Goal: Task Accomplishment & Management: Manage account settings

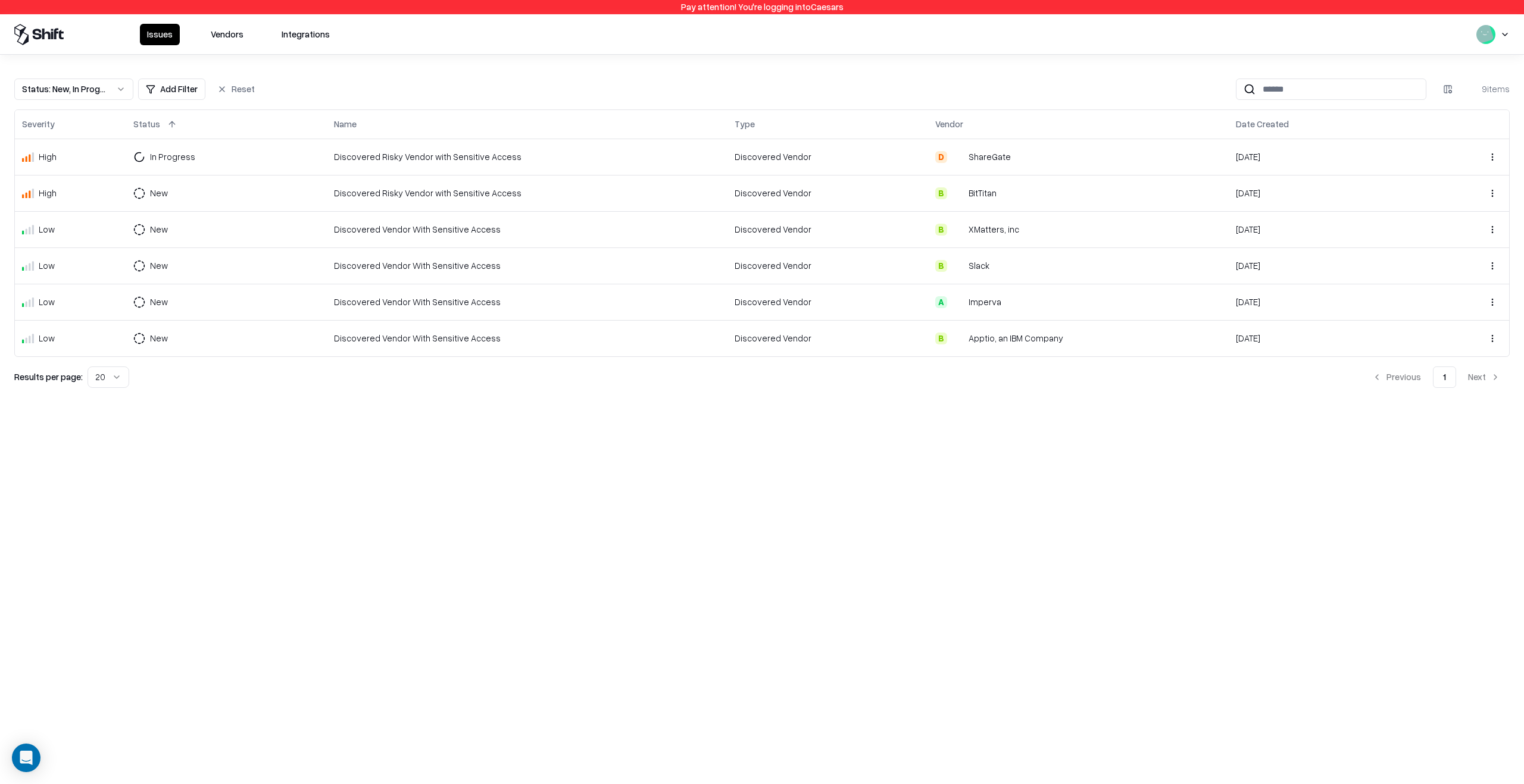
click at [735, 503] on div "Pay attention! You're logging into Caesars Issues Vendors Integrations Status :…" at bounding box center [762, 392] width 1524 height 784
click at [734, 501] on div "Pay attention! You're logging into Caesars Issues Vendors Integrations Status :…" at bounding box center [762, 392] width 1524 height 784
click at [805, 245] on td "Discovered Vendor" at bounding box center [828, 229] width 201 height 36
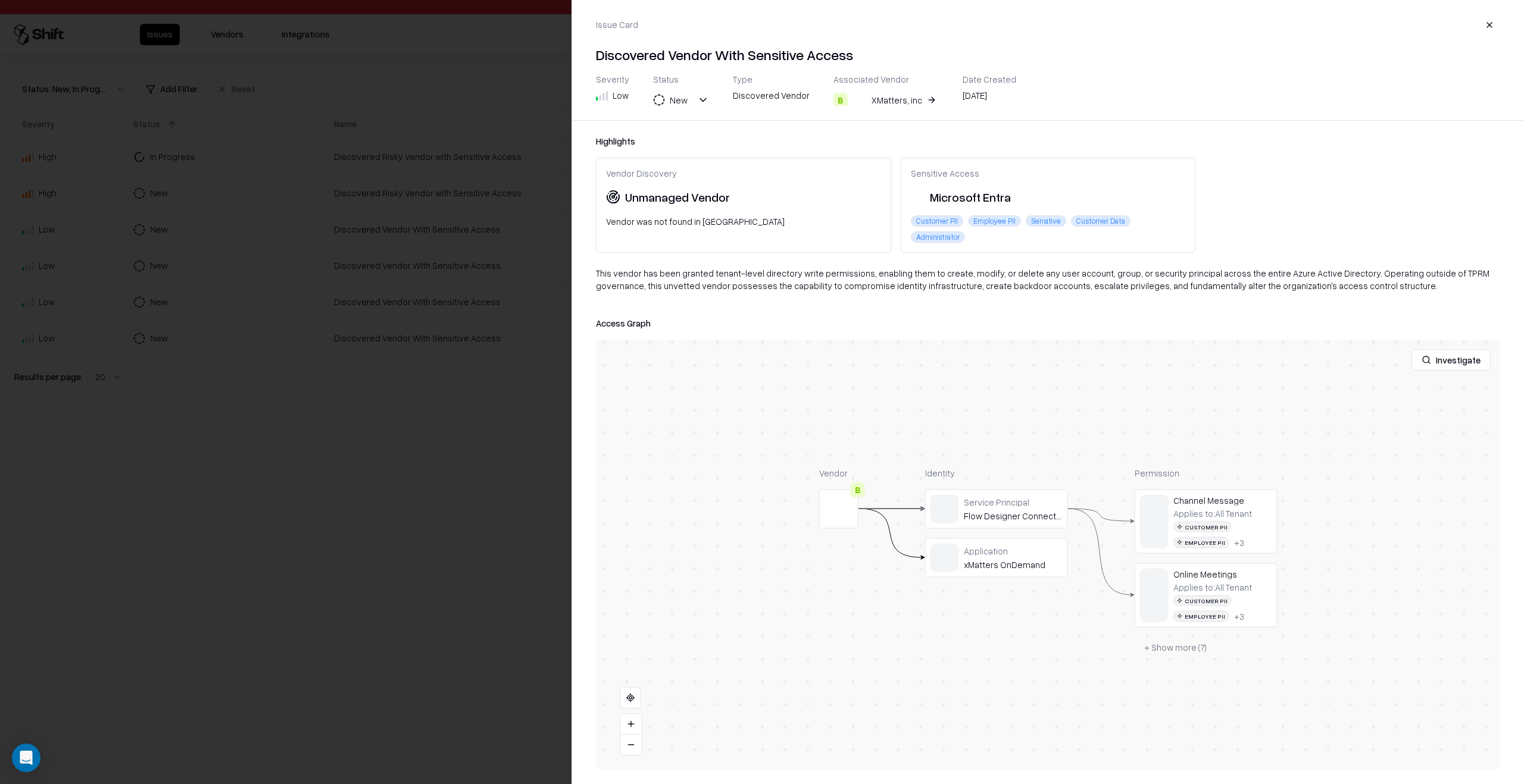
click at [575, 496] on div "Highlights Vendor Discovery Unmanaged Vendor Vendor was not found in TPRM Sensi…" at bounding box center [1047, 452] width 951 height 663
click at [543, 484] on div at bounding box center [762, 392] width 1524 height 784
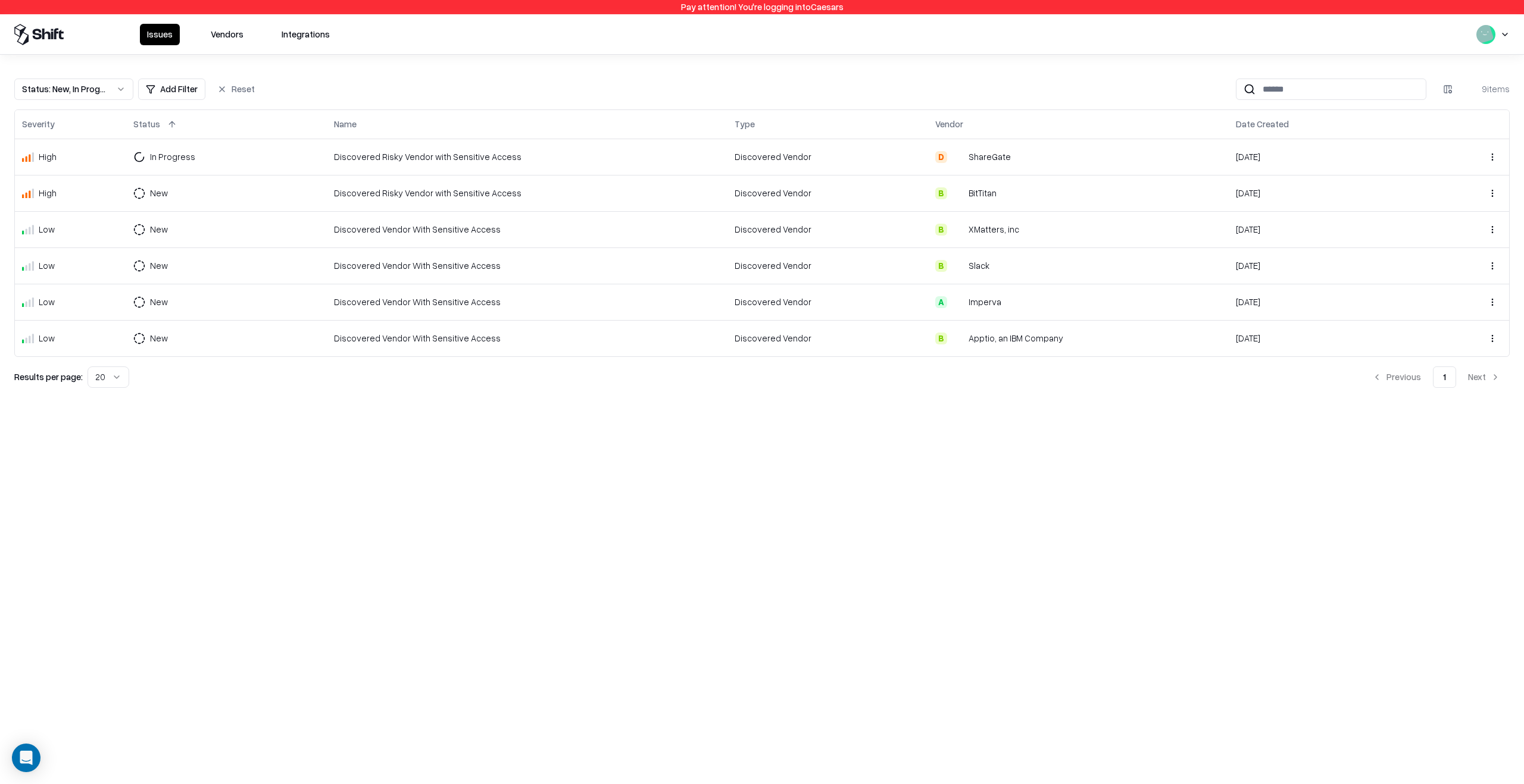
click at [951, 194] on object "BitTitan" at bounding box center [957, 193] width 12 height 12
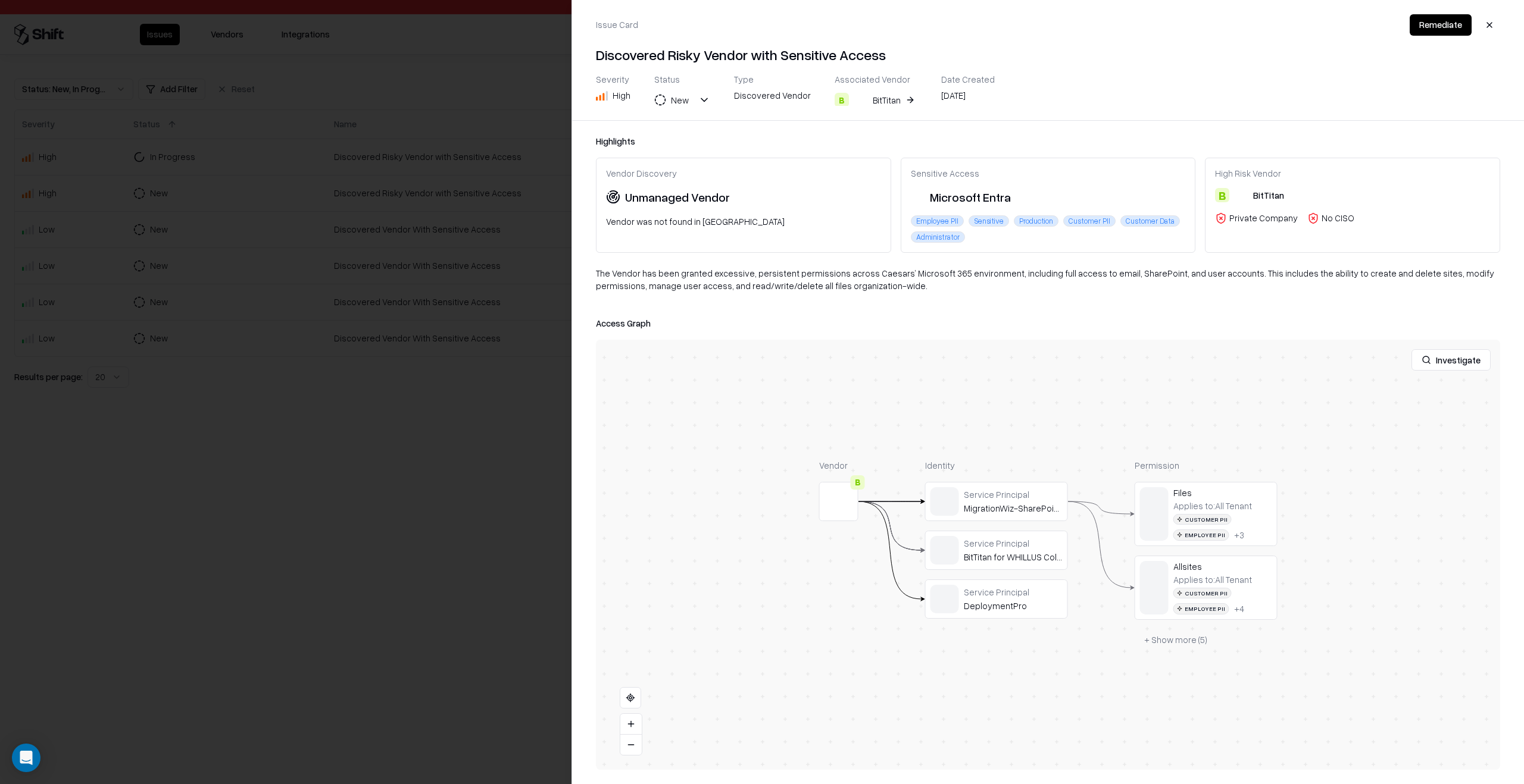
click at [0, 0] on button at bounding box center [0, 0] width 0 height 0
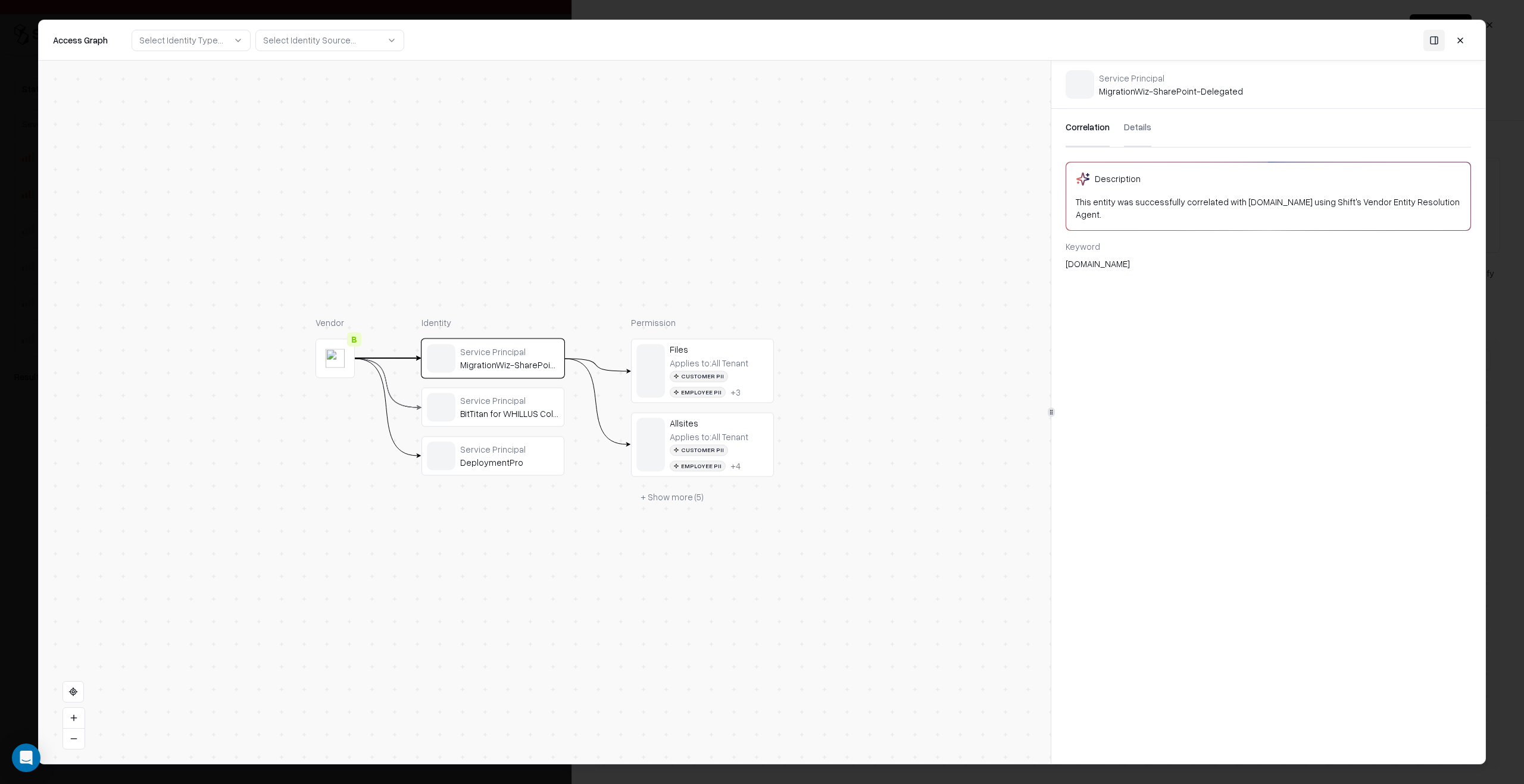
click at [1134, 143] on button "Details" at bounding box center [1137, 128] width 28 height 38
click at [1109, 268] on div "758b33d2-dcea-47b2-a677-e7db296eb6e3" at bounding box center [1268, 265] width 405 height 12
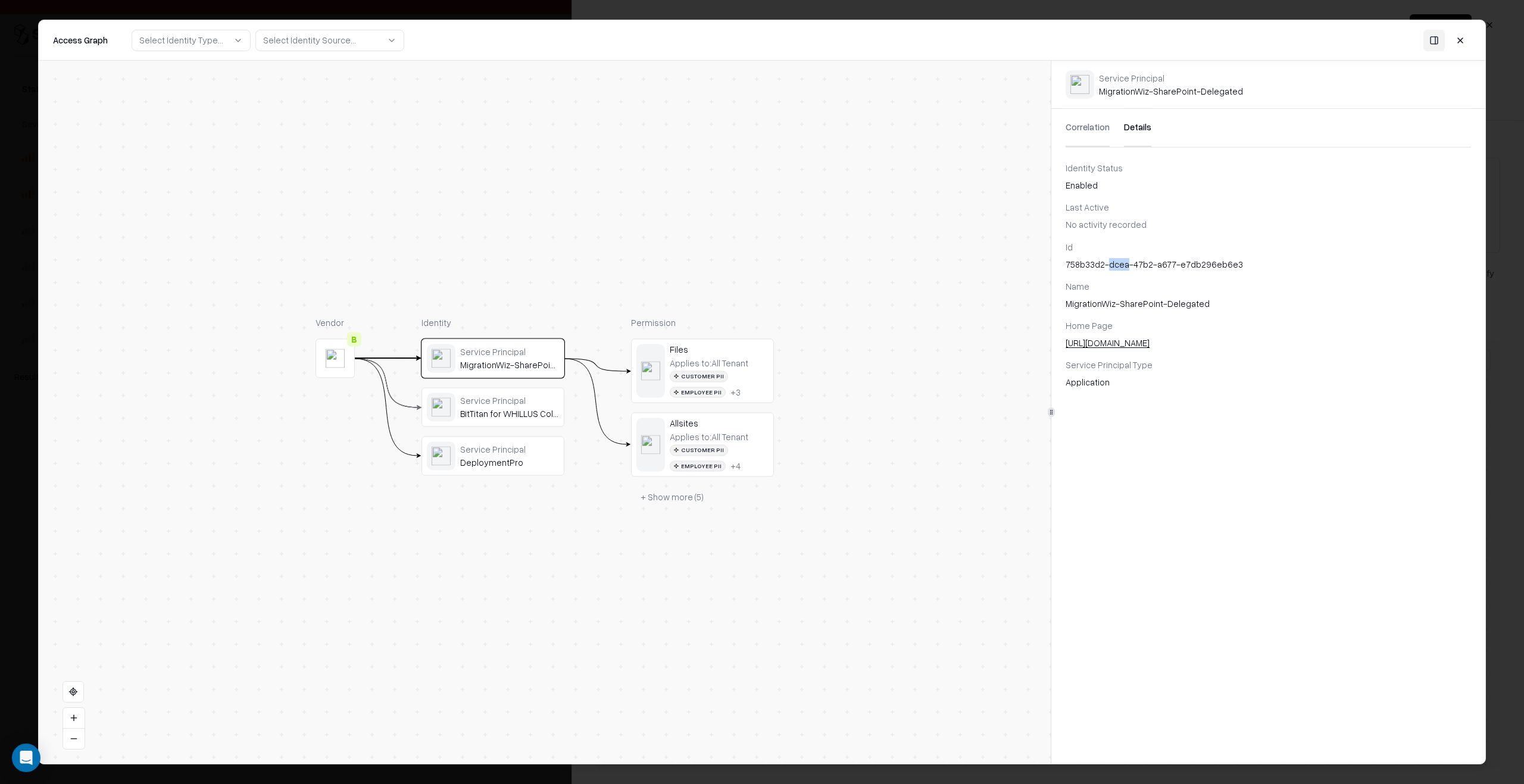
click at [1109, 268] on div "758b33d2-dcea-47b2-a677-e7db296eb6e3" at bounding box center [1268, 265] width 405 height 12
copy div "758b33d2-dcea-47b2-a677-e7db296eb6e3"
click at [509, 405] on div "Service Principal" at bounding box center [509, 401] width 99 height 11
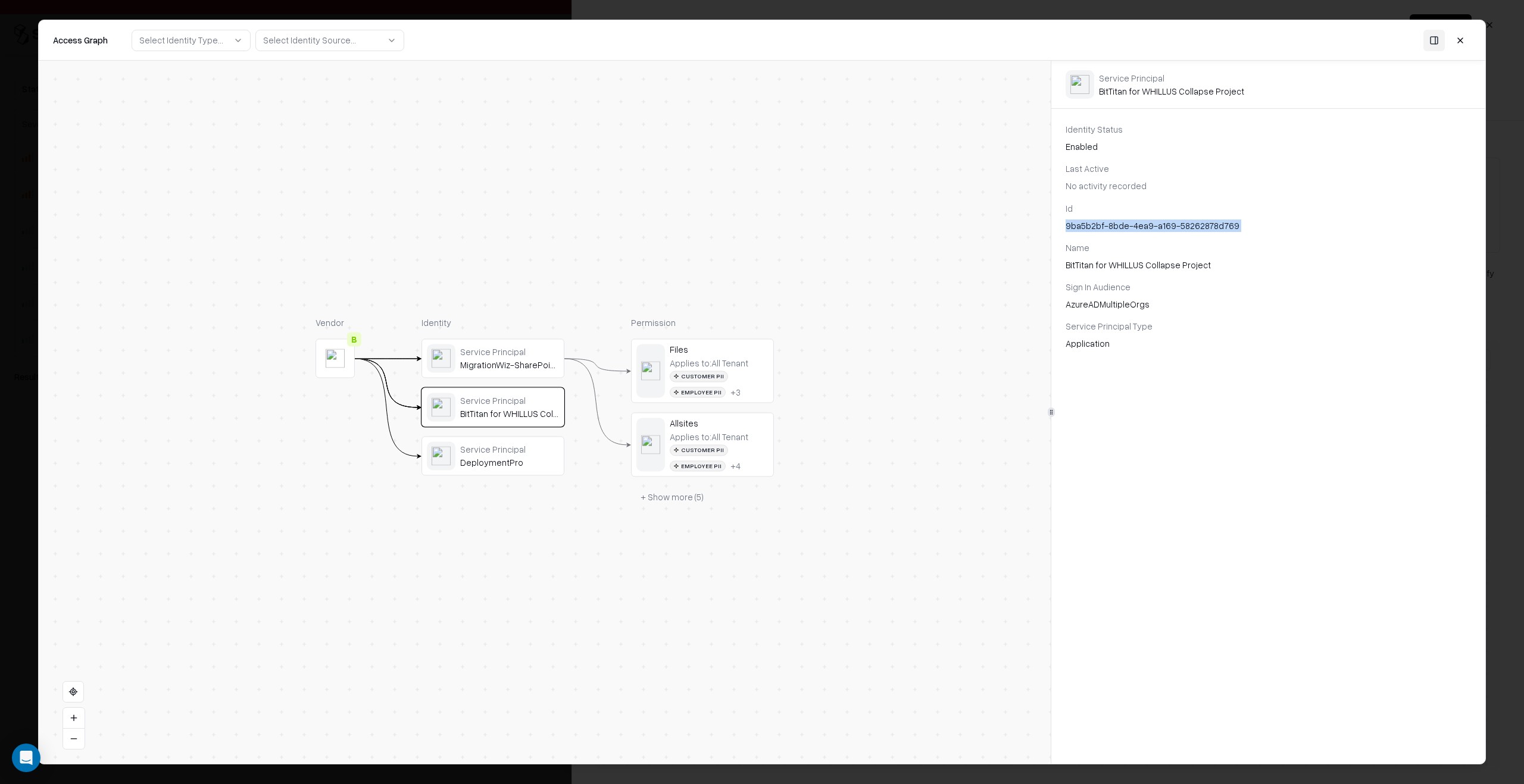
click at [1126, 232] on div "Id 9ba5b2bf-8bde-4ea9-a169-58262878d769 Name BitTitan for WHILLUS Collapse Proj…" at bounding box center [1268, 276] width 434 height 148
click at [1126, 229] on div "9ba5b2bf-8bde-4ea9-a169-58262878d769" at bounding box center [1268, 226] width 405 height 12
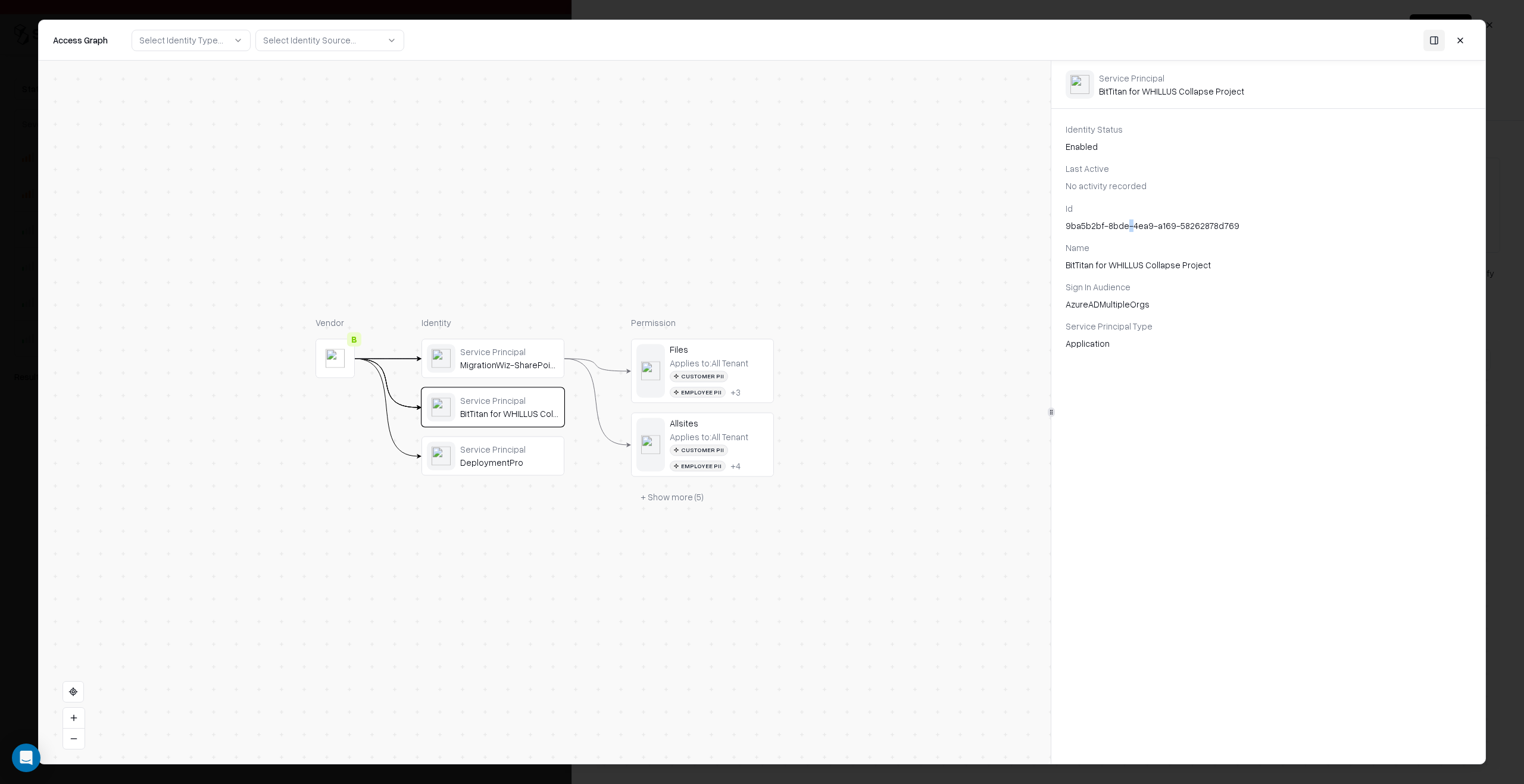
click at [1126, 229] on div "9ba5b2bf-8bde-4ea9-a169-58262878d769" at bounding box center [1268, 226] width 405 height 12
click at [531, 450] on div "Service Principal" at bounding box center [509, 449] width 99 height 11
click at [1129, 132] on button "Details" at bounding box center [1137, 128] width 28 height 38
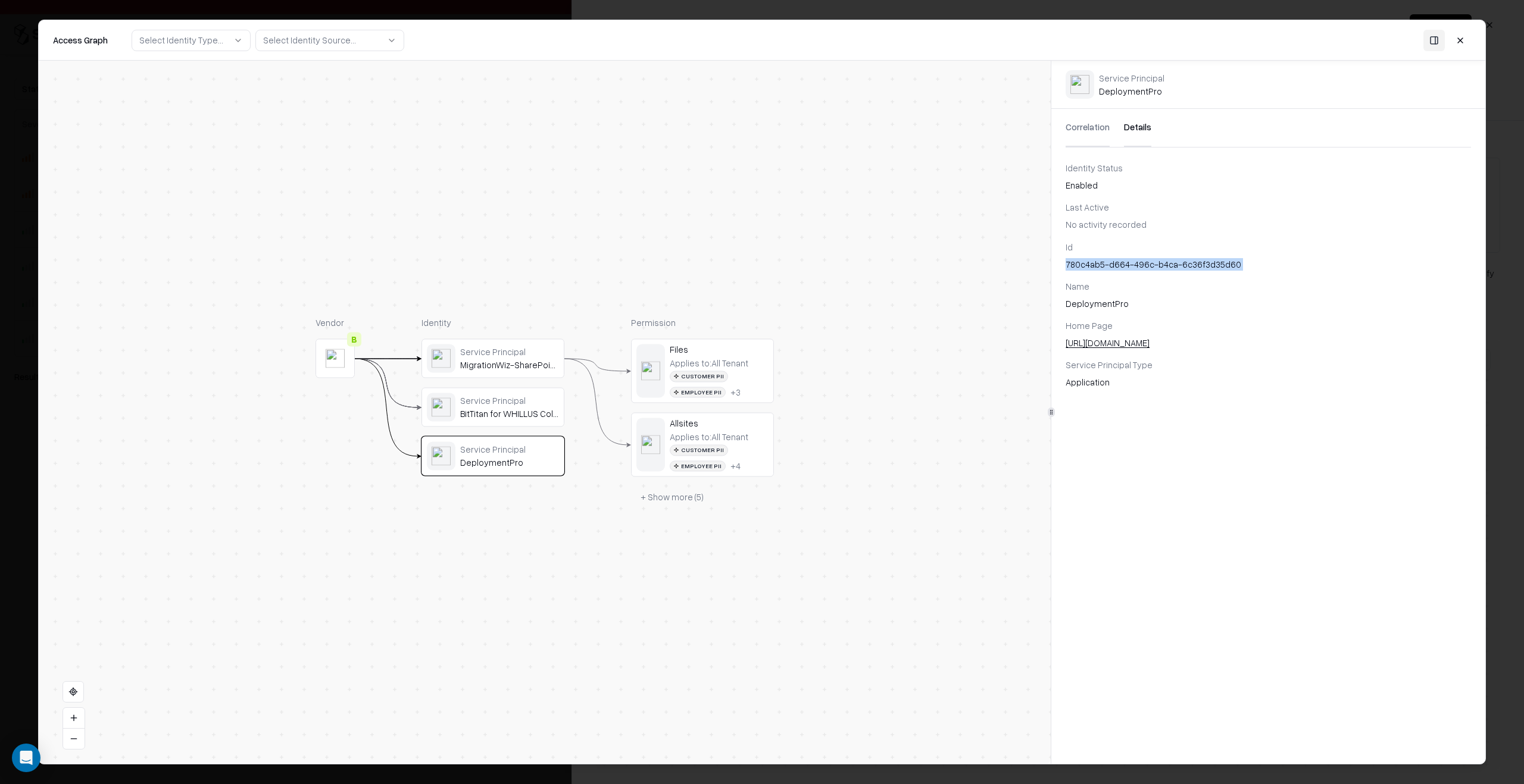
click at [1132, 124] on button "Details" at bounding box center [1137, 128] width 28 height 38
click at [1134, 264] on div "780c4ab5-d664-496c-b4ca-6c36f3d35d60" at bounding box center [1268, 265] width 405 height 12
copy div "780c4ab5-d664-496c-b4ca-6c36f3d35d60"
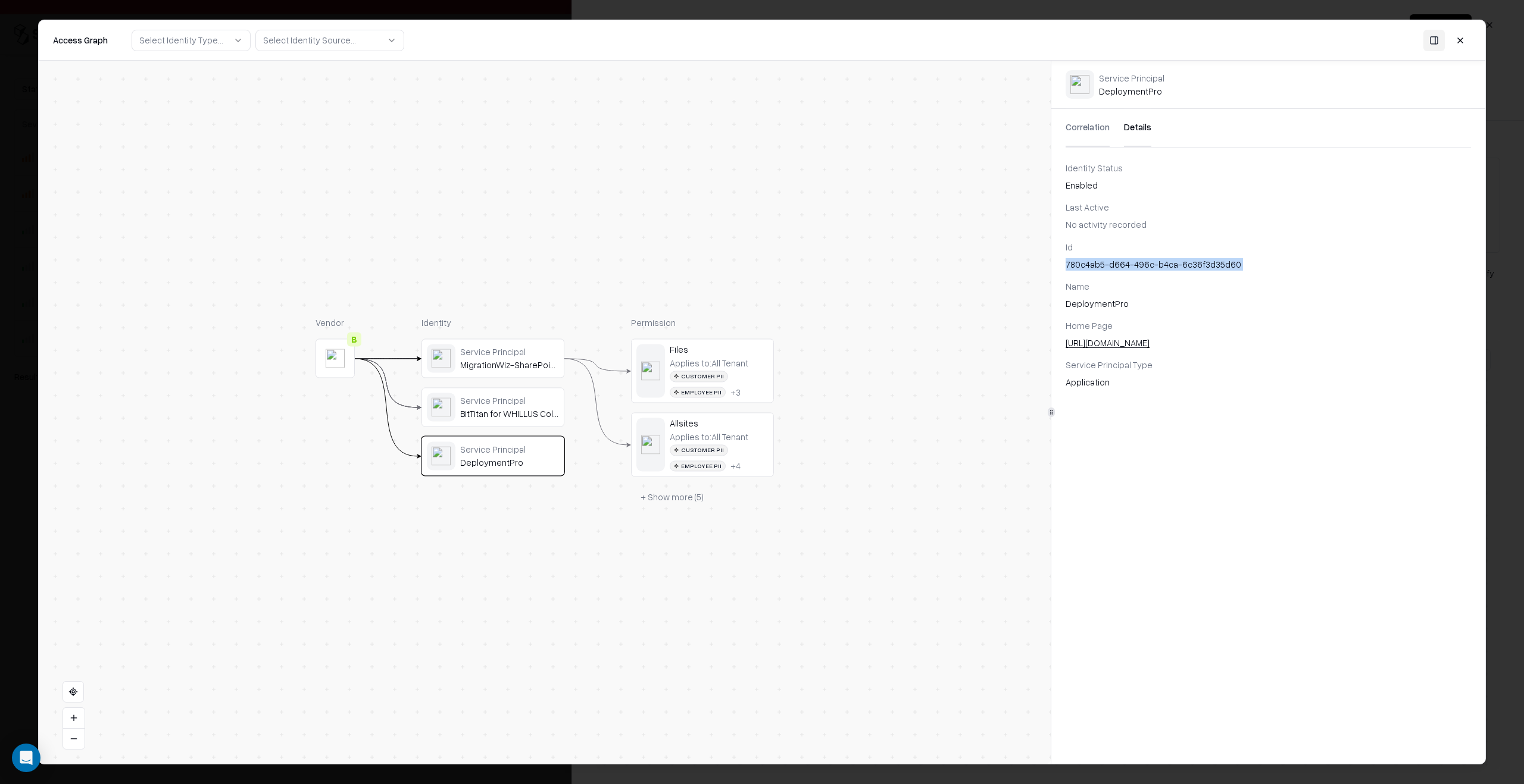
click at [830, 188] on div "Vendor B Identity Service Principal MigrationWiz-SharePoint-Delegated Service P…" at bounding box center [545, 412] width 1012 height 703
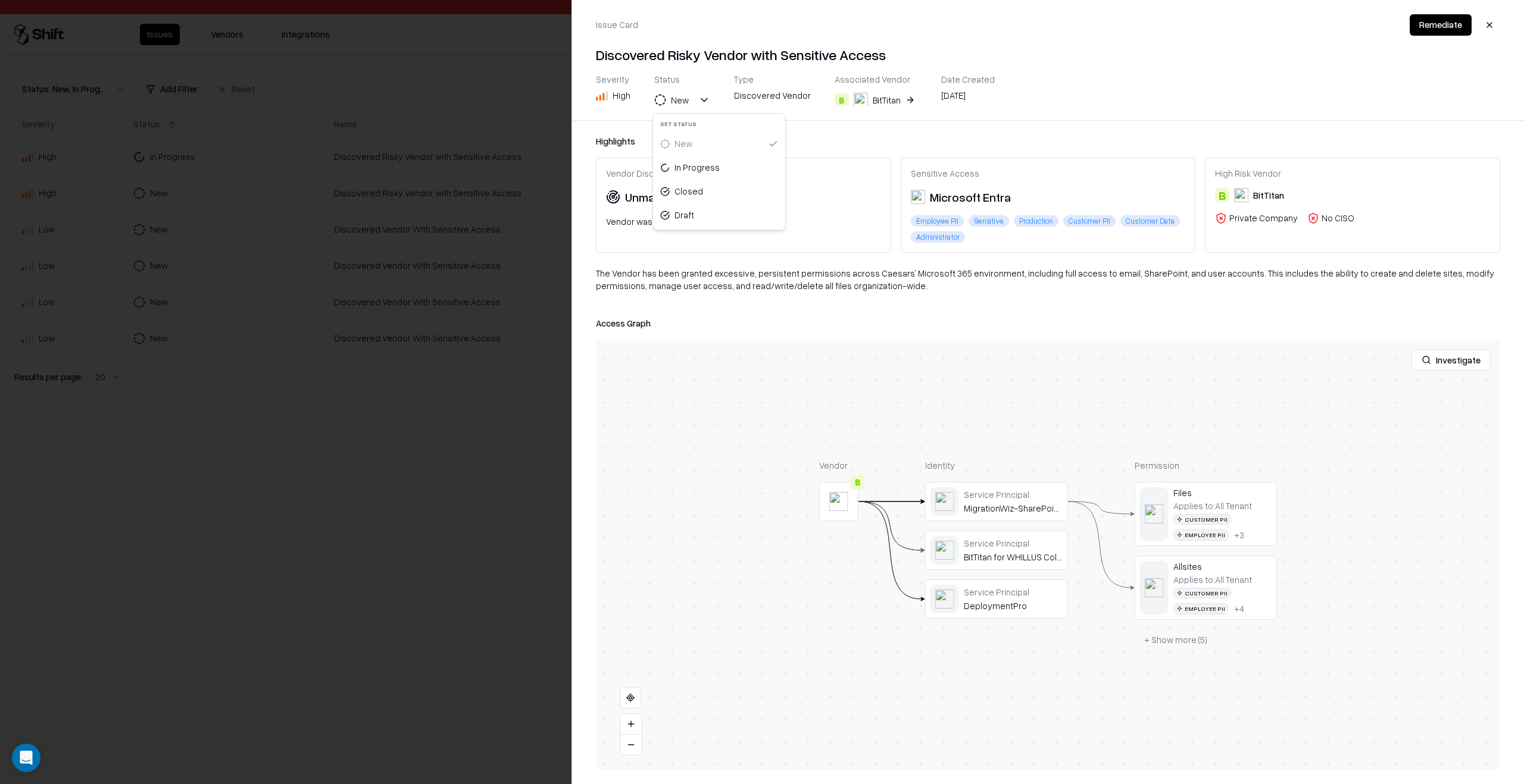
click at [678, 103] on div "New" at bounding box center [679, 100] width 18 height 12
click at [695, 207] on div "Draft" at bounding box center [718, 215] width 127 height 24
click at [459, 449] on div at bounding box center [762, 392] width 1524 height 784
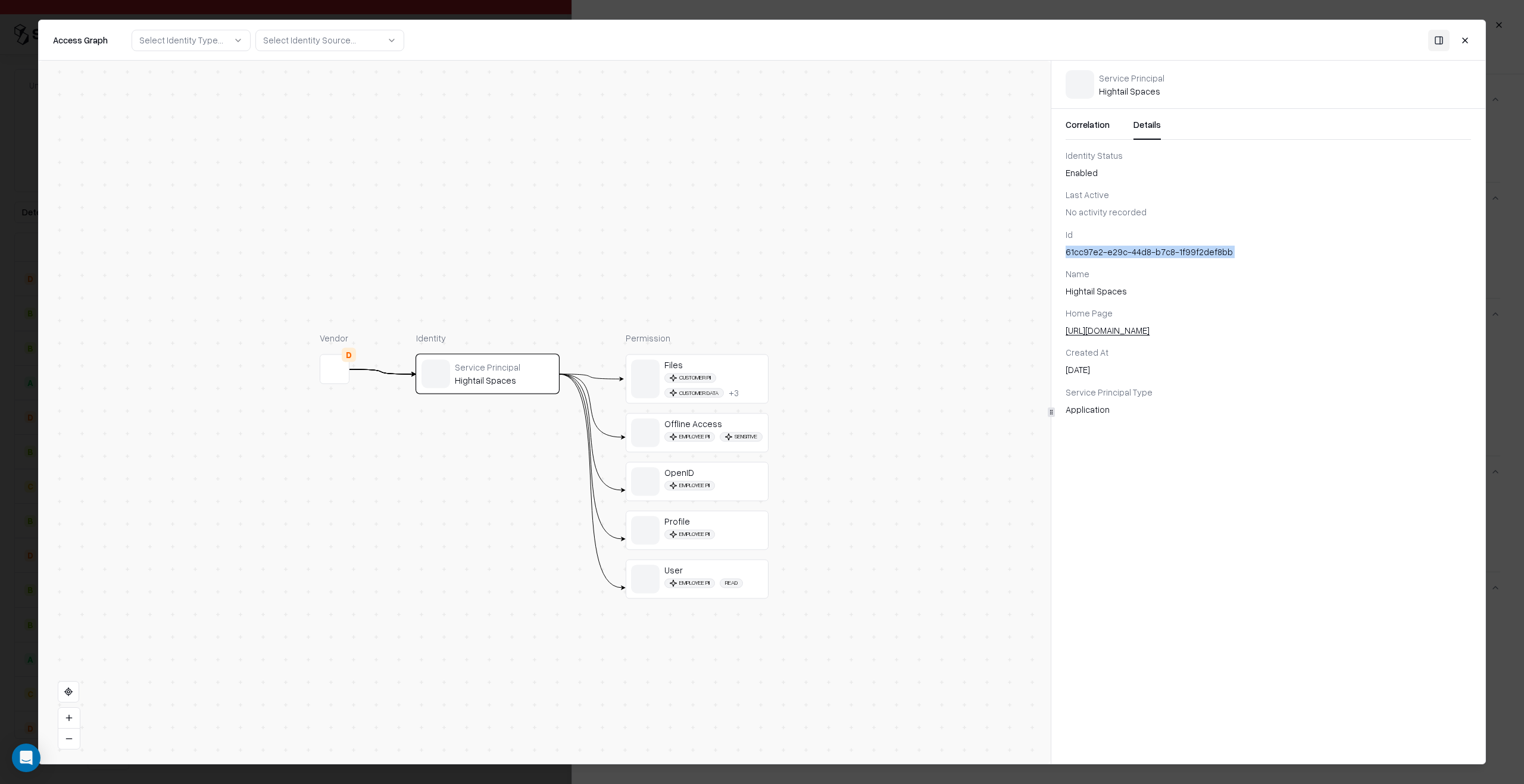
scroll to position [150, 0]
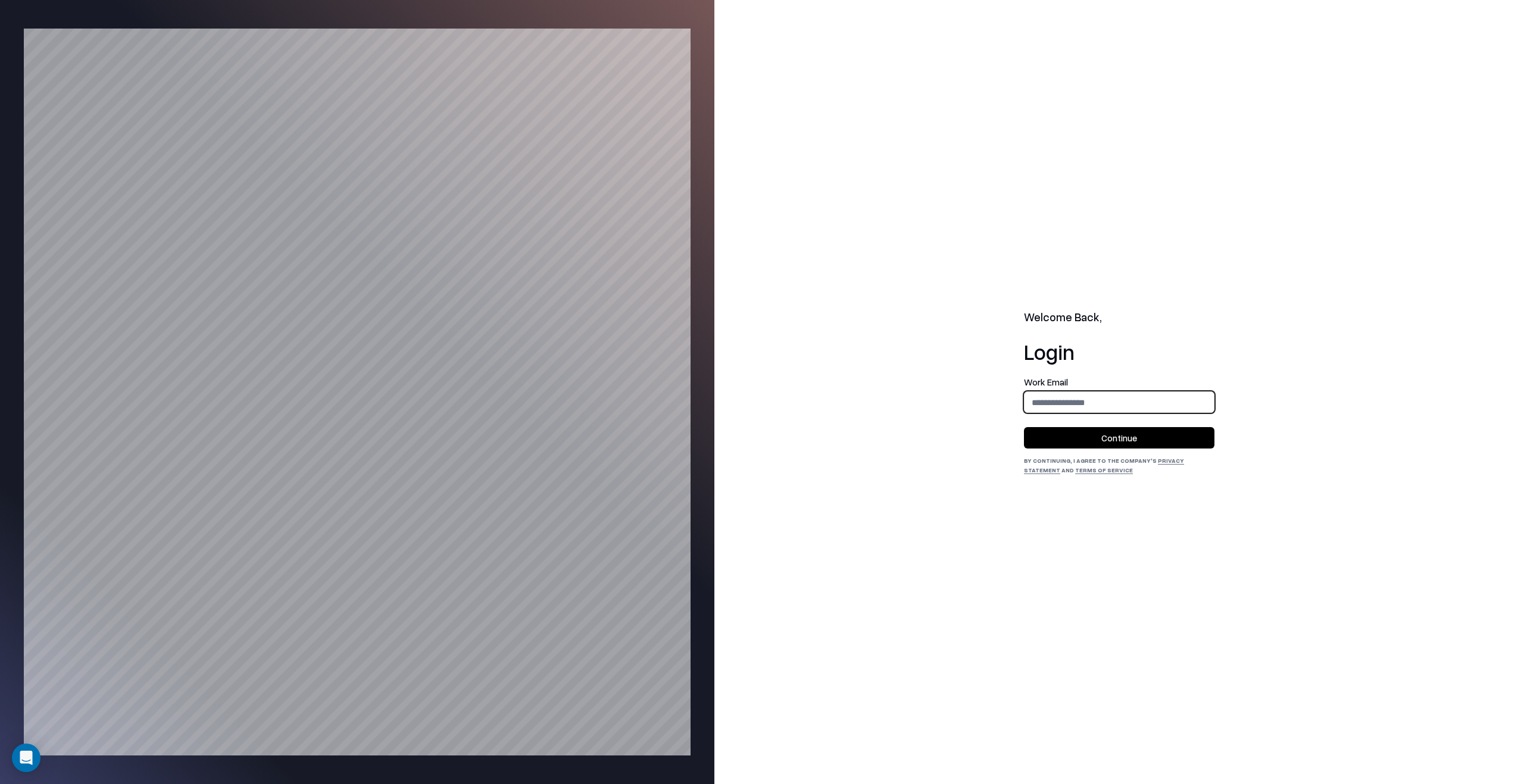
click at [1094, 398] on input "email" at bounding box center [1119, 402] width 189 height 22
type input "**********"
click at [1104, 433] on button "Continue" at bounding box center [1119, 438] width 190 height 21
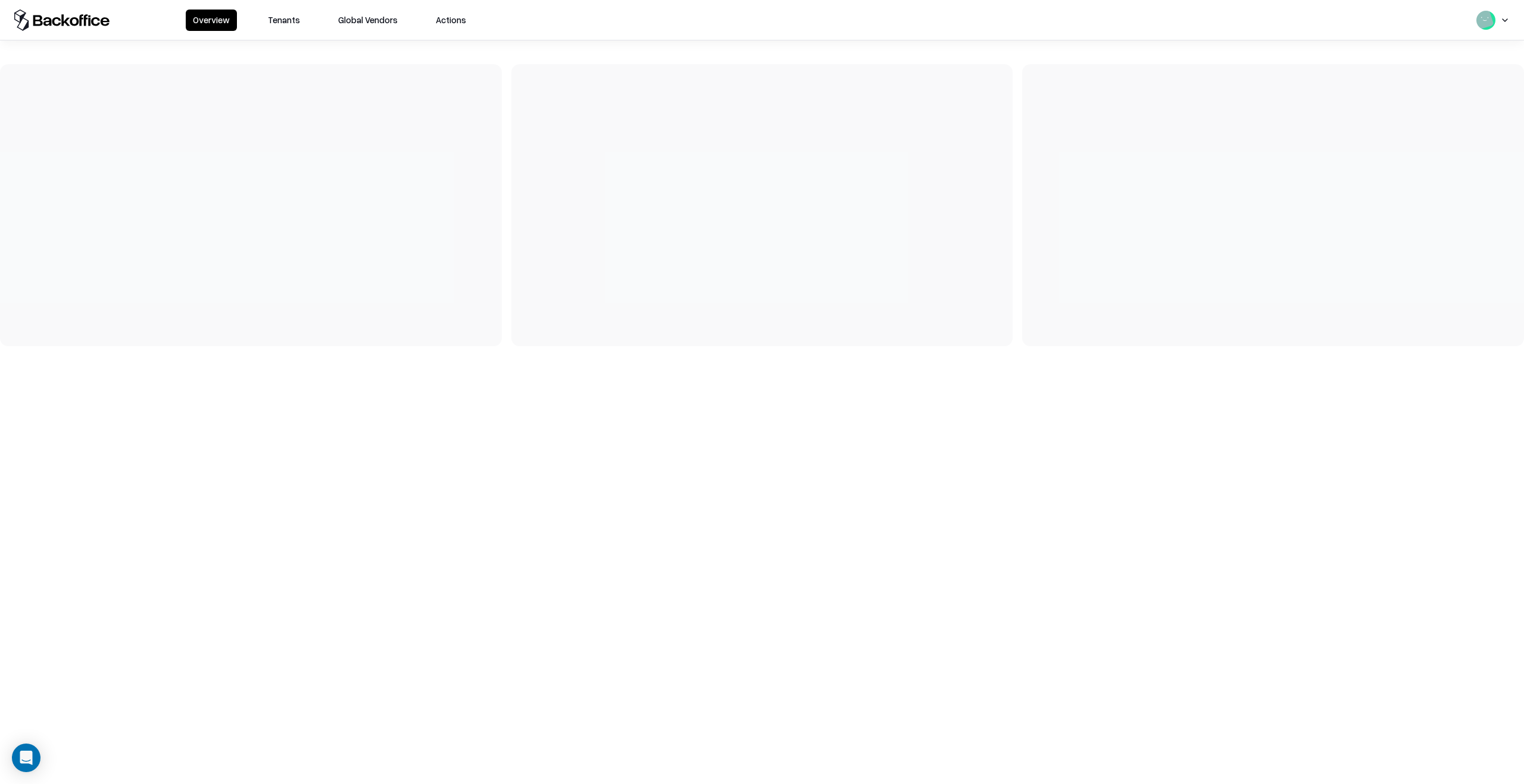
click at [265, 16] on button "Tenants" at bounding box center [284, 20] width 46 height 21
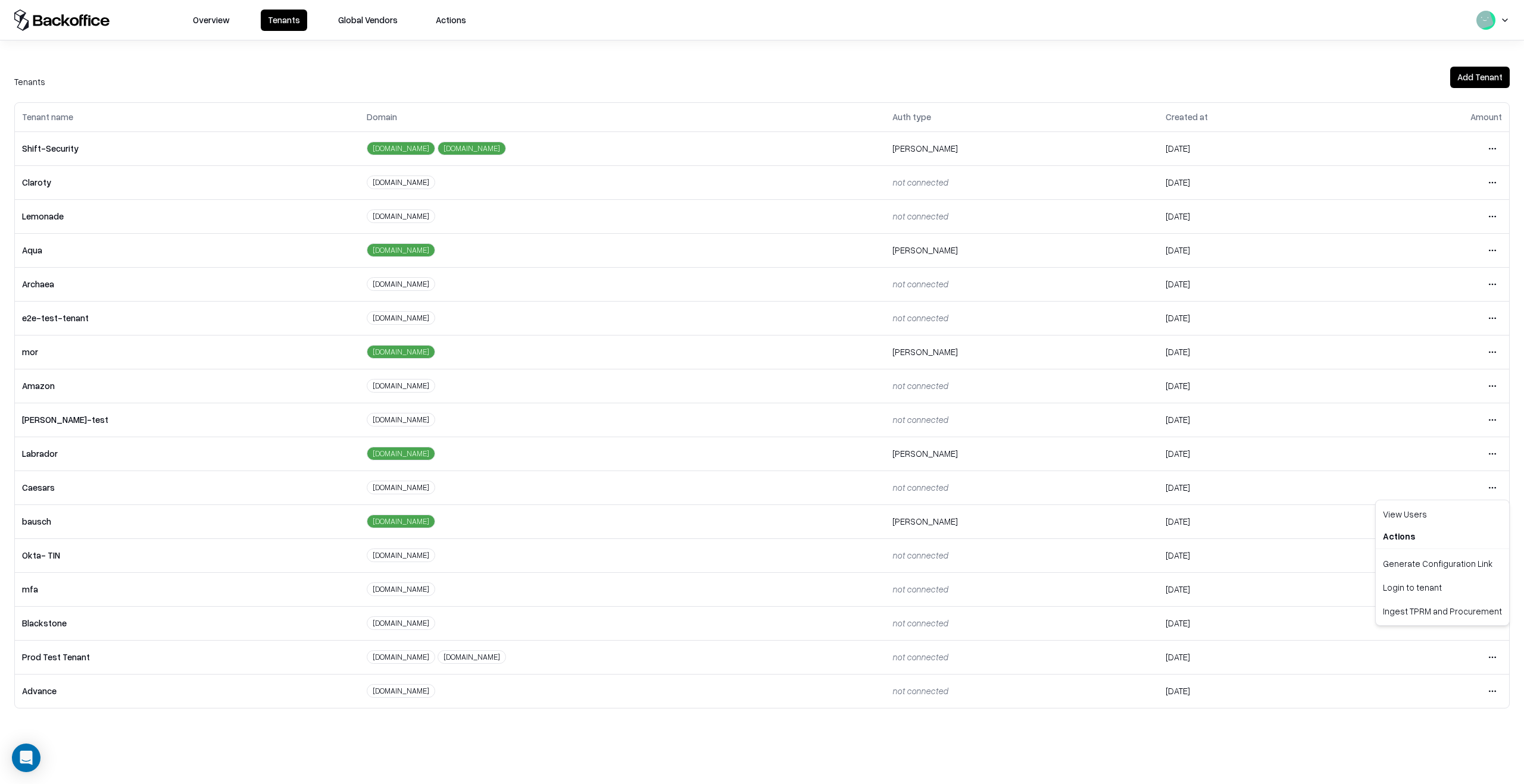
click at [1488, 496] on html "Overview Tenants Global Vendors Actions Tenants Add Tenant Tenant name Domain A…" at bounding box center [762, 392] width 1524 height 784
click at [1445, 588] on div "Login to tenant" at bounding box center [1442, 587] width 129 height 24
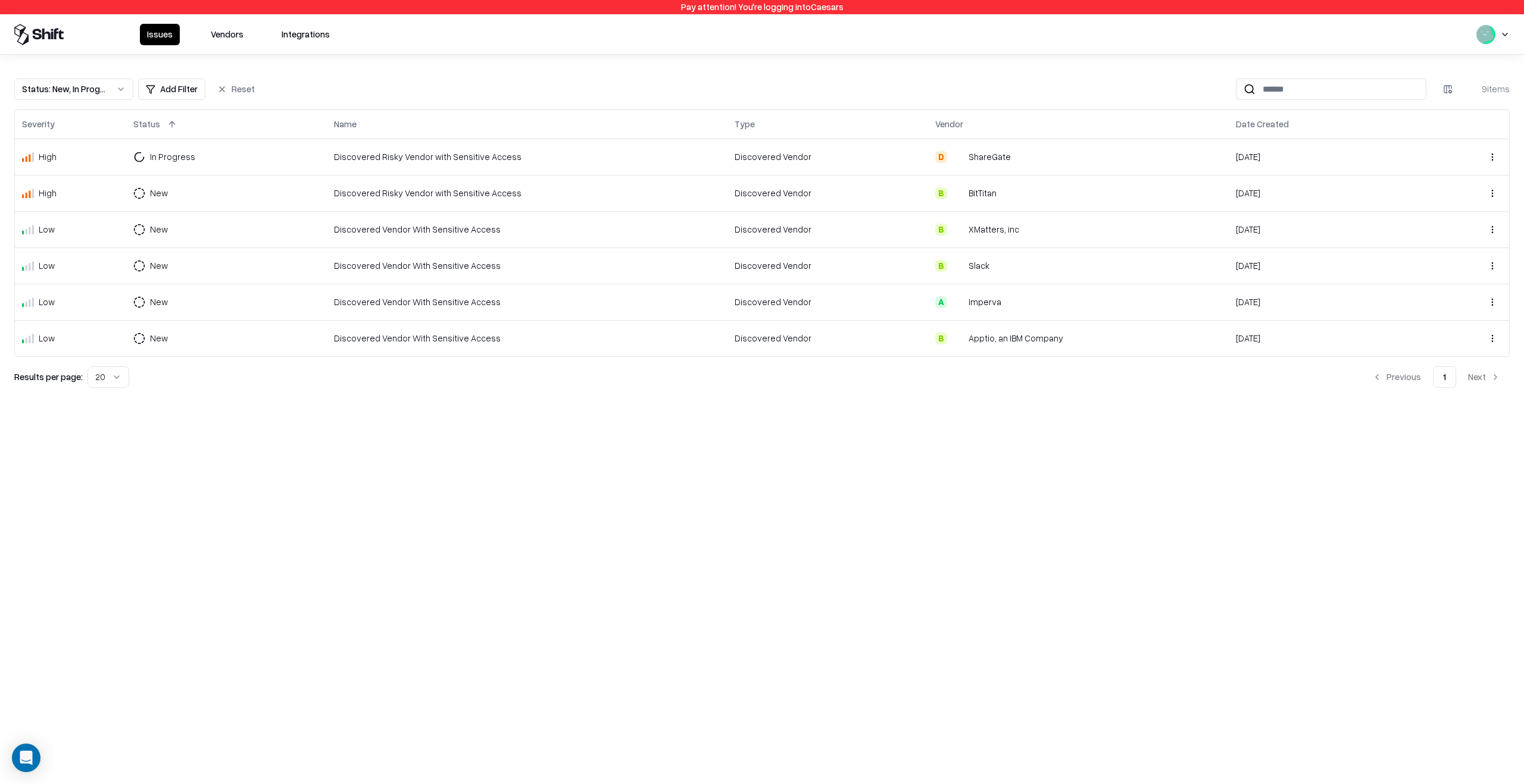
click at [159, 194] on html "Pay attention! You're logging into Caesars Issues Vendors Integrations Status :…" at bounding box center [762, 392] width 1524 height 784
click at [171, 307] on div "Draft" at bounding box center [164, 308] width 20 height 12
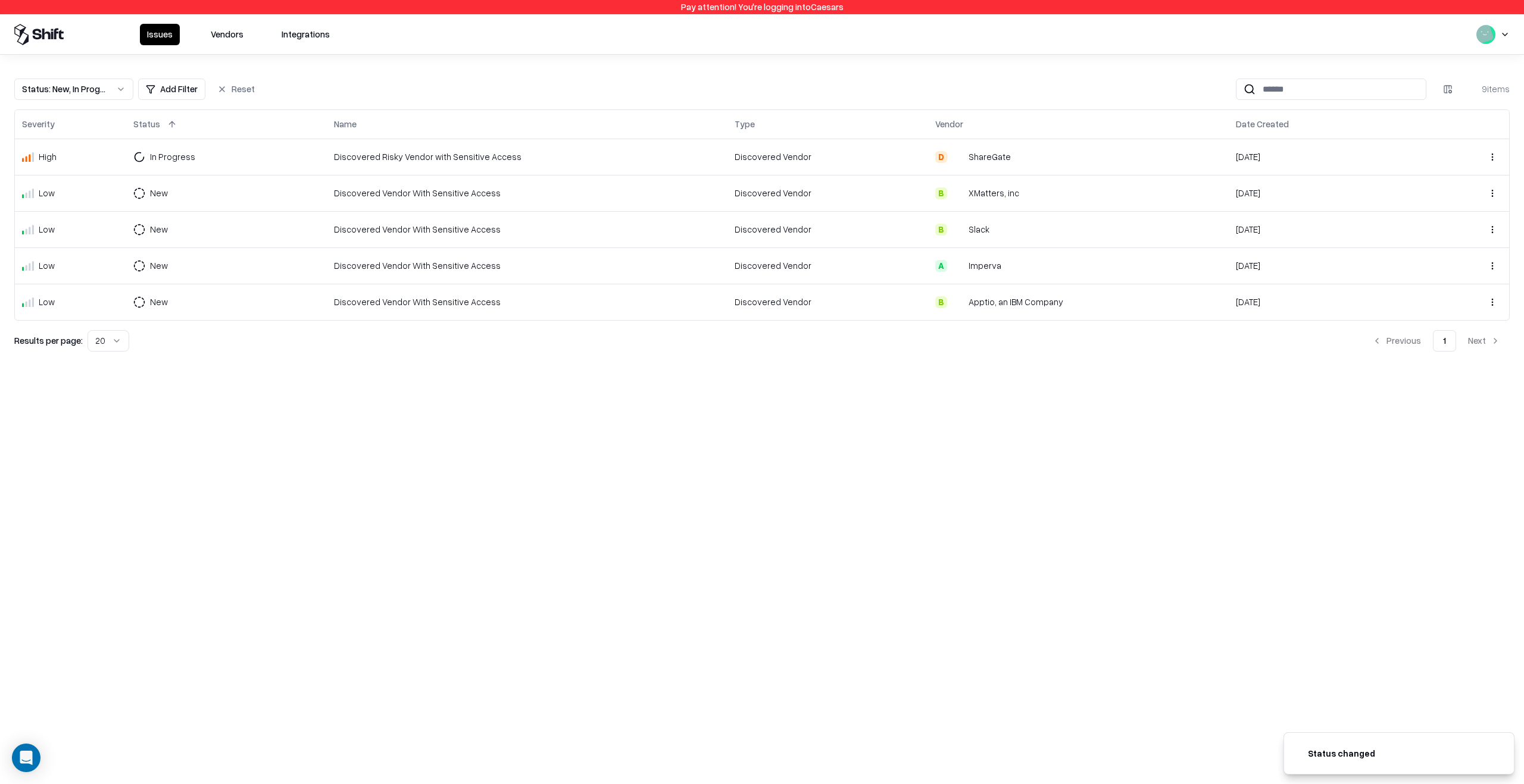
click at [264, 198] on td "New" at bounding box center [227, 193] width 201 height 36
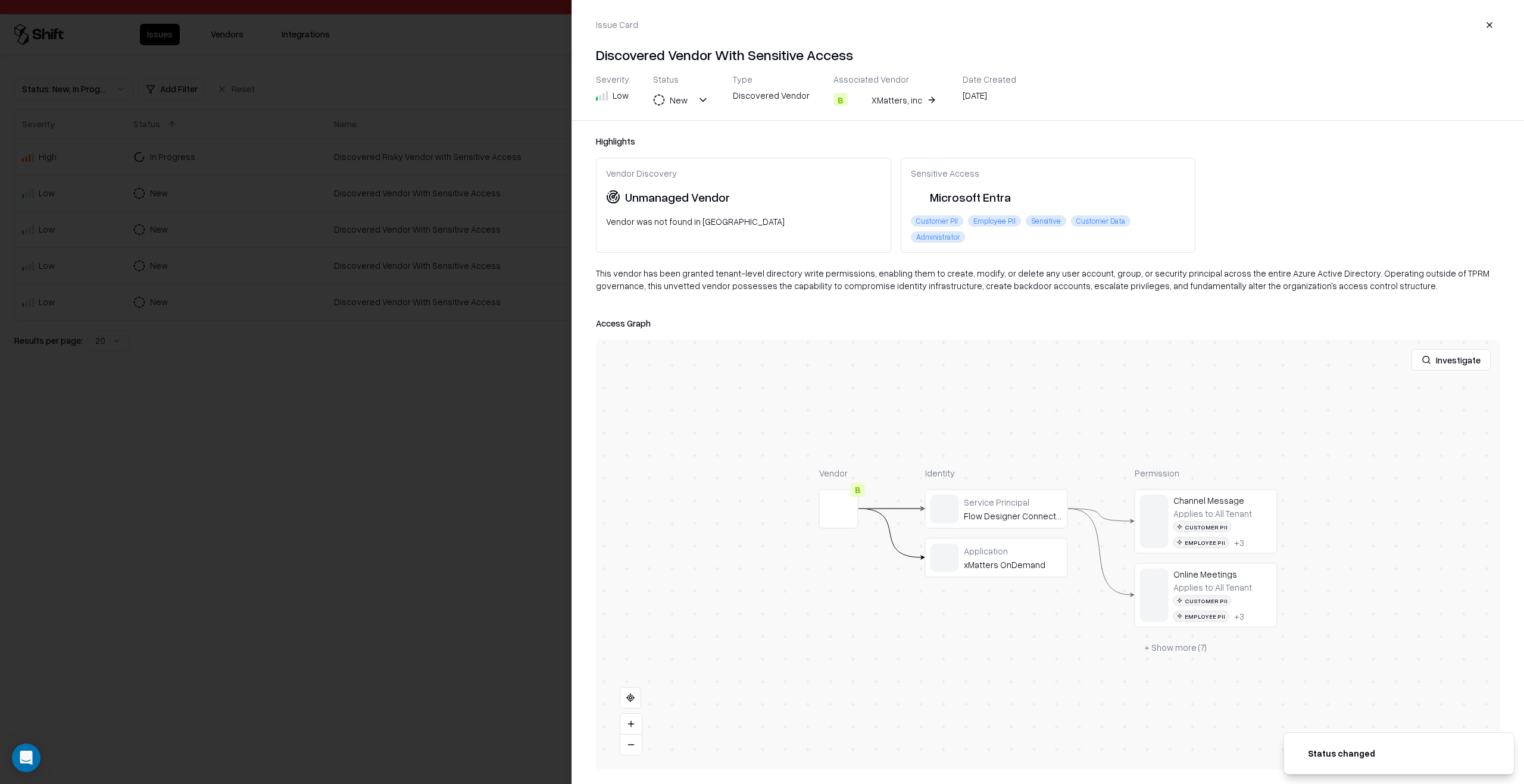
click at [0, 0] on div at bounding box center [0, 0] width 0 height 0
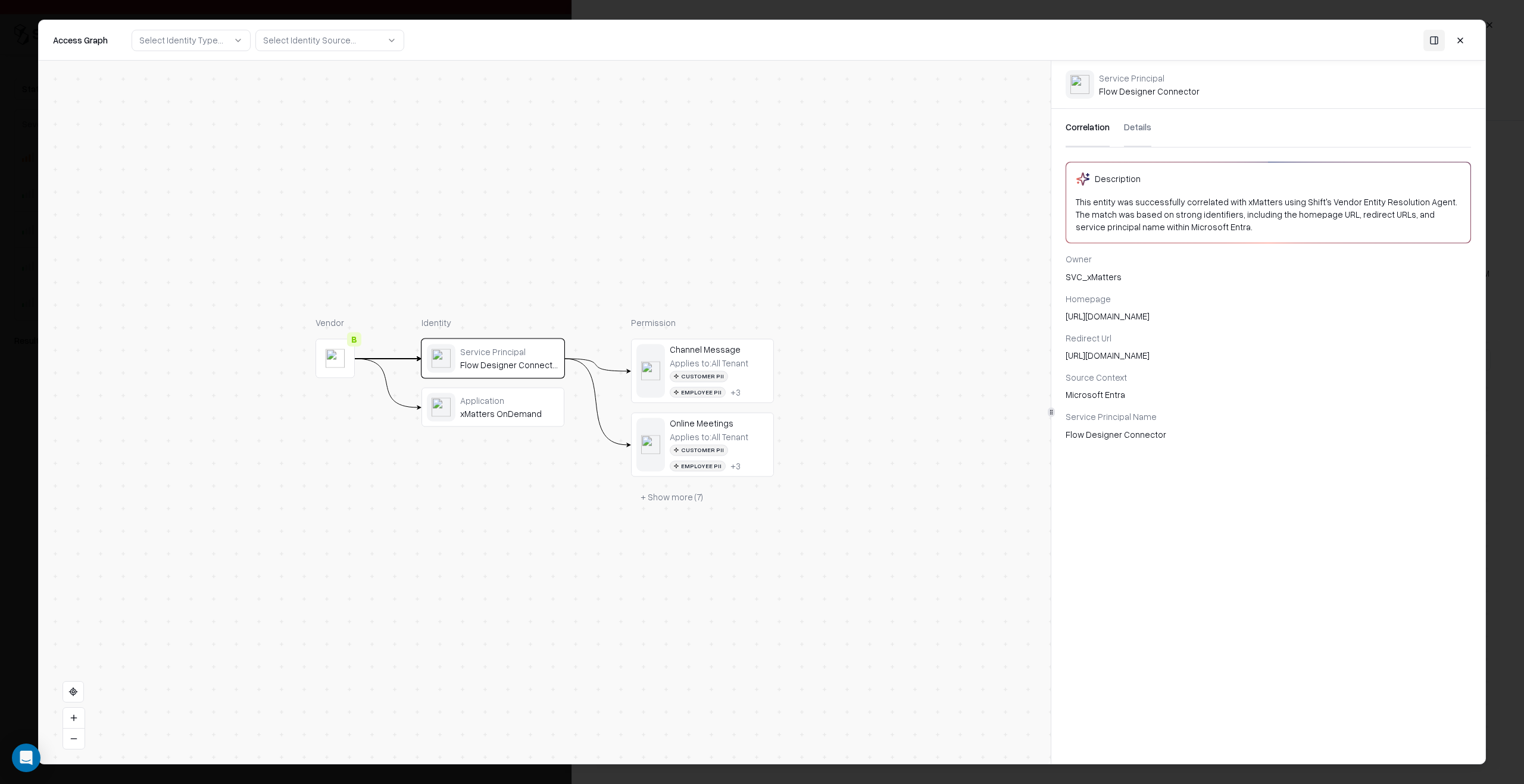
click at [1140, 129] on button "Details" at bounding box center [1137, 128] width 28 height 38
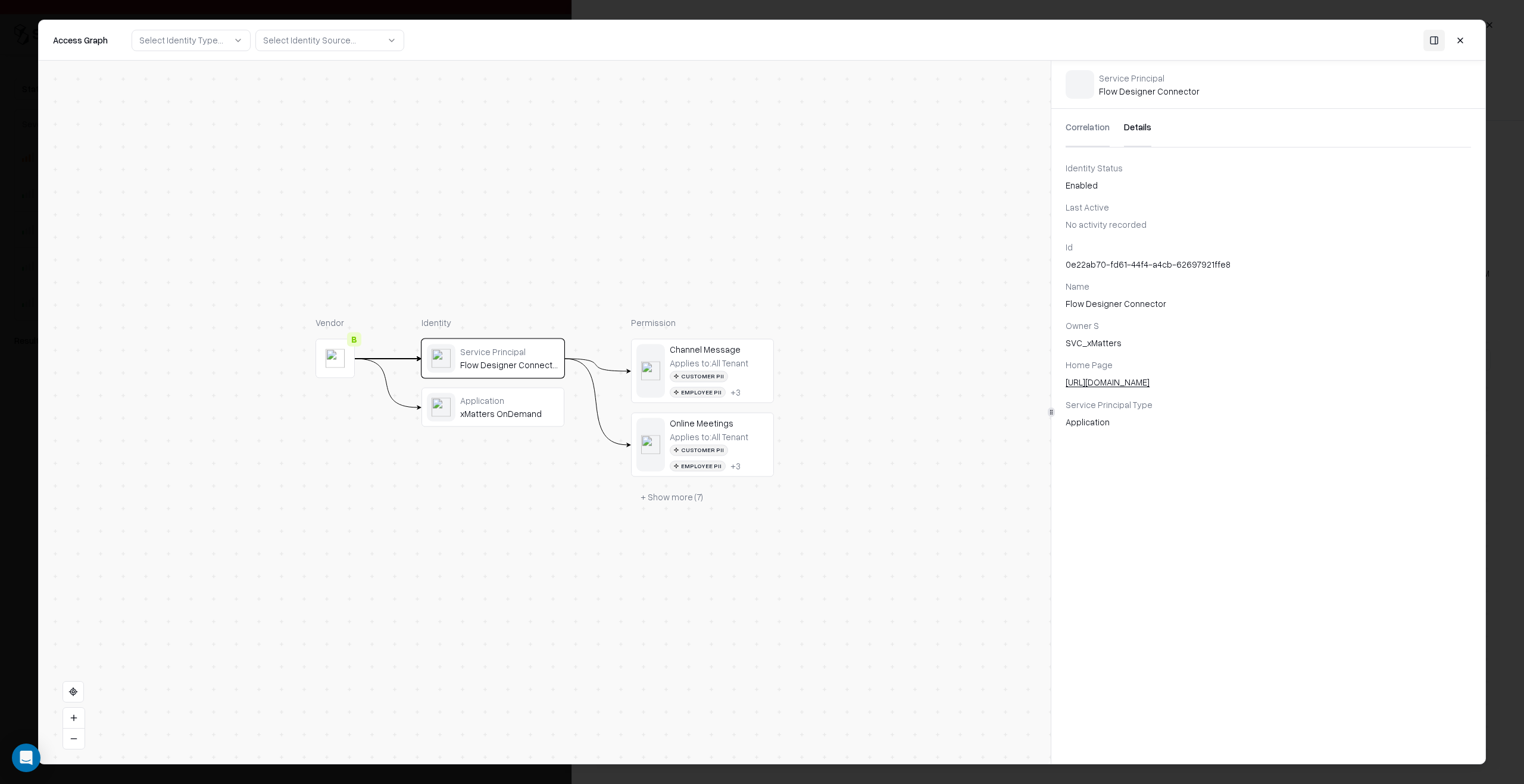
click at [1101, 266] on div "0e22ab70-fd61-44f4-a4cb-62697921ffe8" at bounding box center [1268, 265] width 405 height 12
copy div "0e22ab70-fd61-44f4-a4cb-62697921ffe8"
click at [517, 412] on div "xMatters OnDemand" at bounding box center [509, 413] width 99 height 11
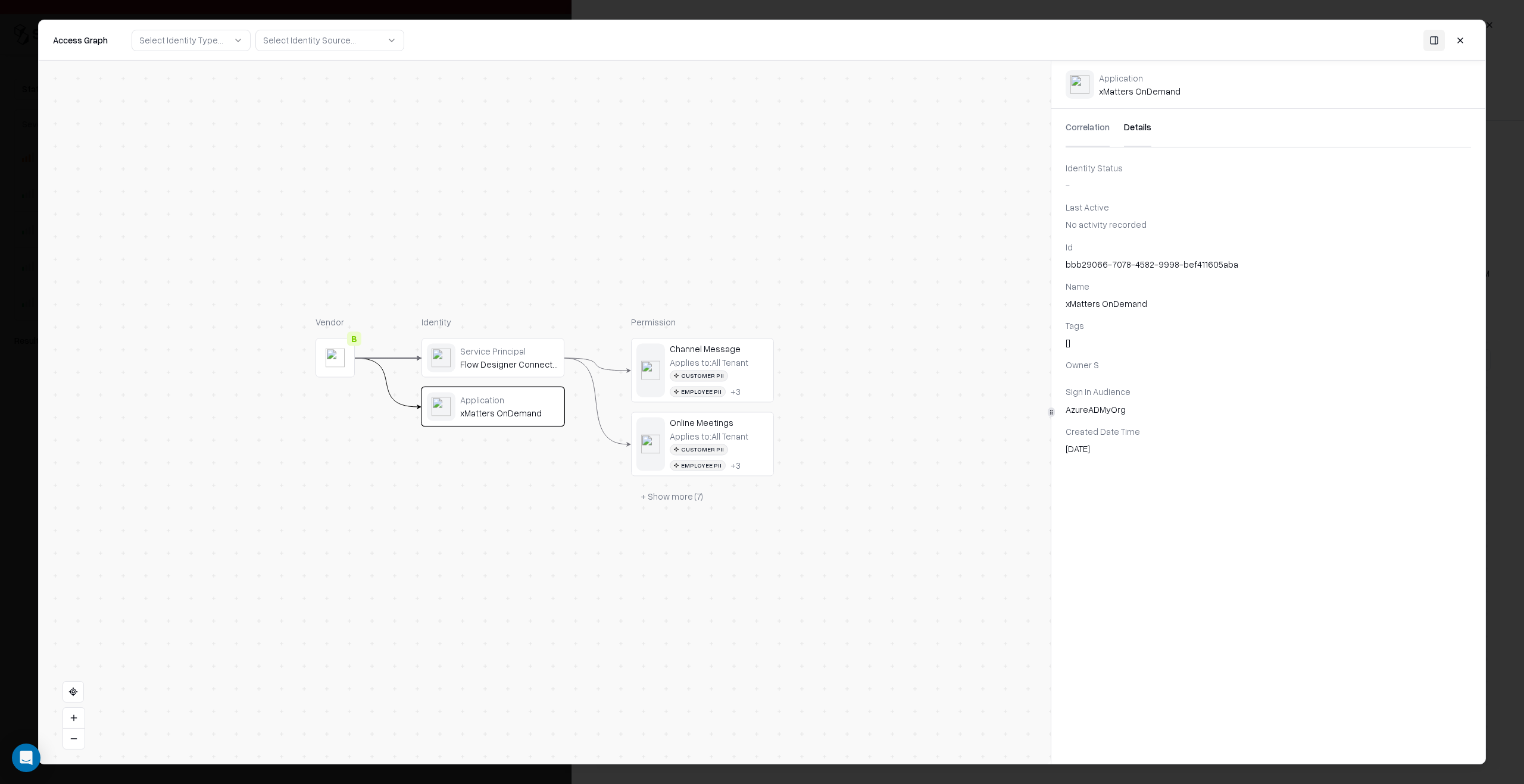
click at [1116, 269] on div "bbb29066-7078-4582-9998-bef411605aba" at bounding box center [1268, 265] width 405 height 12
copy div "bbb29066-7078-4582-9998-bef411605aba"
click at [22, 483] on body "Pay attention! You're logging into Caesars Issues Vendors Integrations Status :…" at bounding box center [762, 392] width 1524 height 784
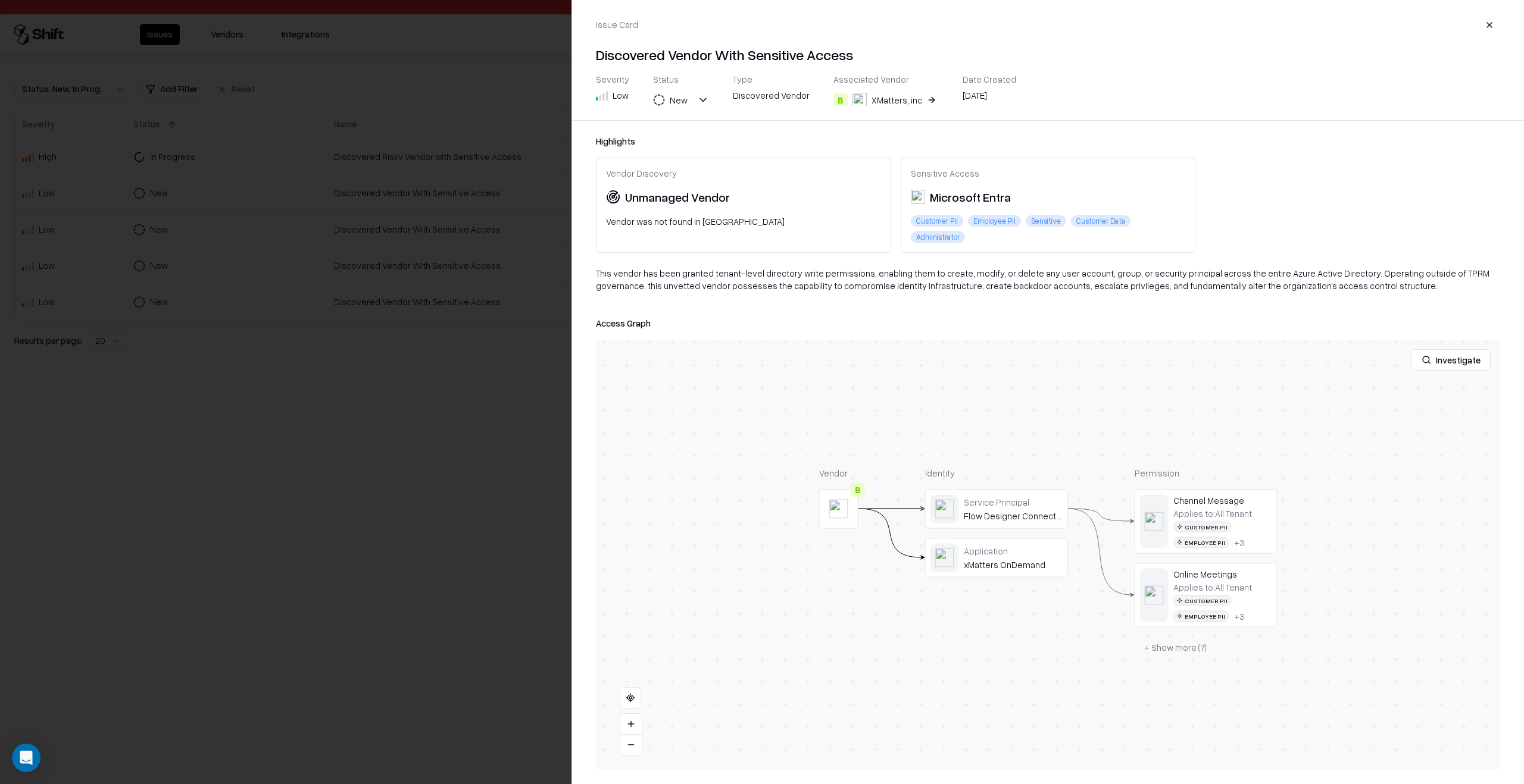
click at [363, 492] on div at bounding box center [762, 392] width 1524 height 784
